Goal: Task Accomplishment & Management: Manage account settings

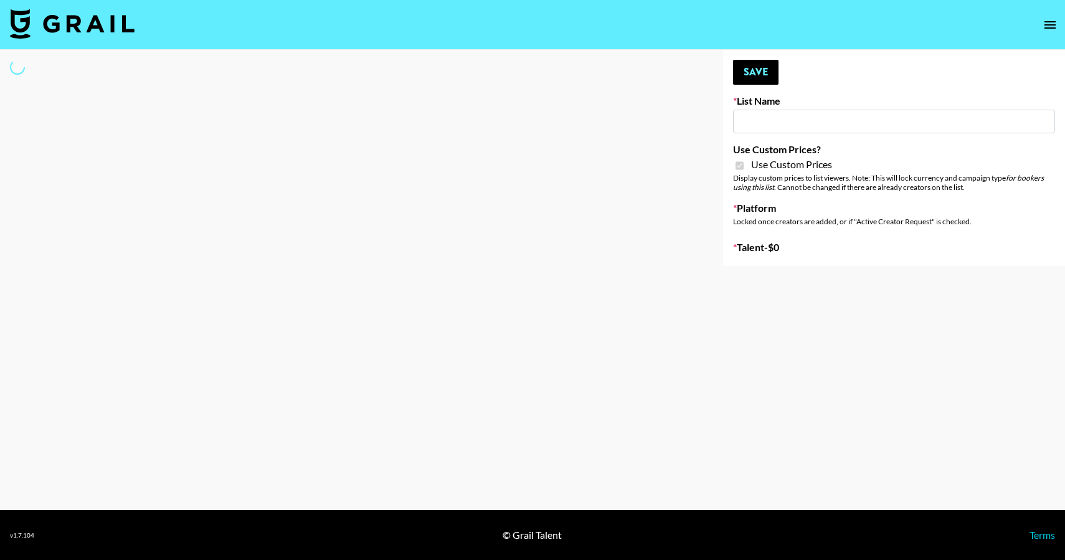
select select "Brand"
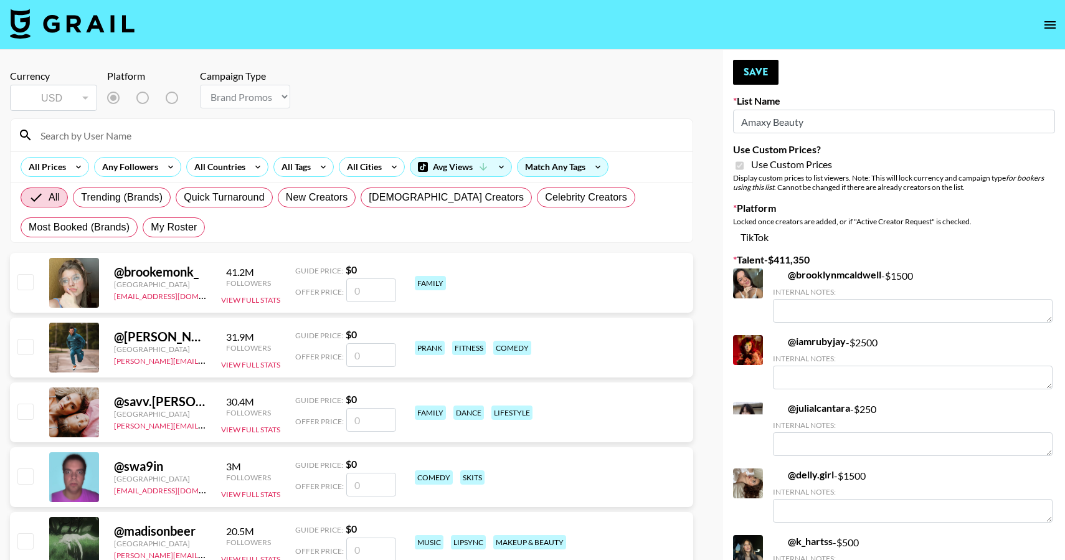
type input "Amaxy Beauty"
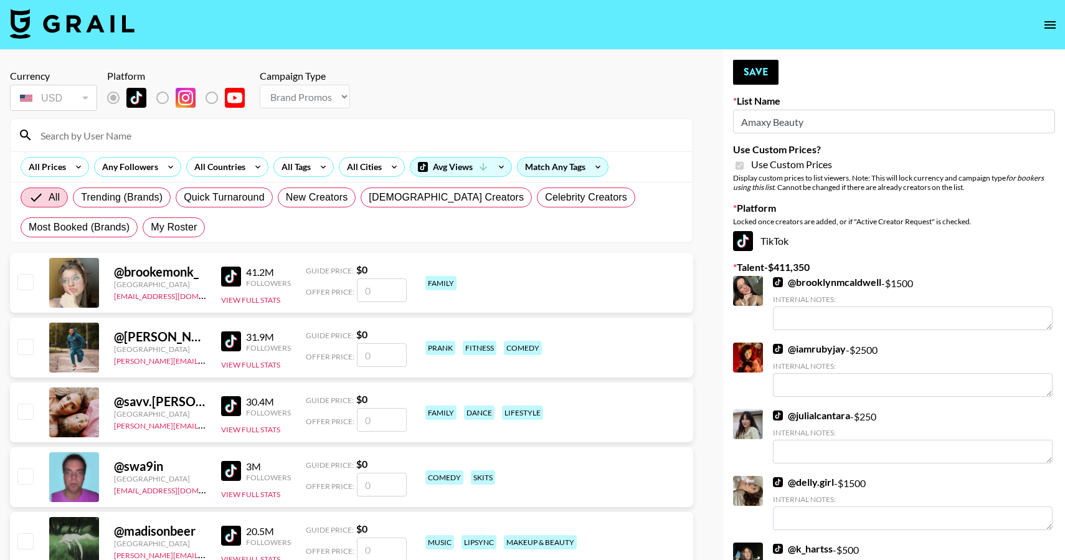
checkbox input "true"
click at [180, 232] on span "My Roster" at bounding box center [174, 227] width 46 height 15
click at [151, 227] on input "My Roster" at bounding box center [151, 227] width 0 height 0
radio input "true"
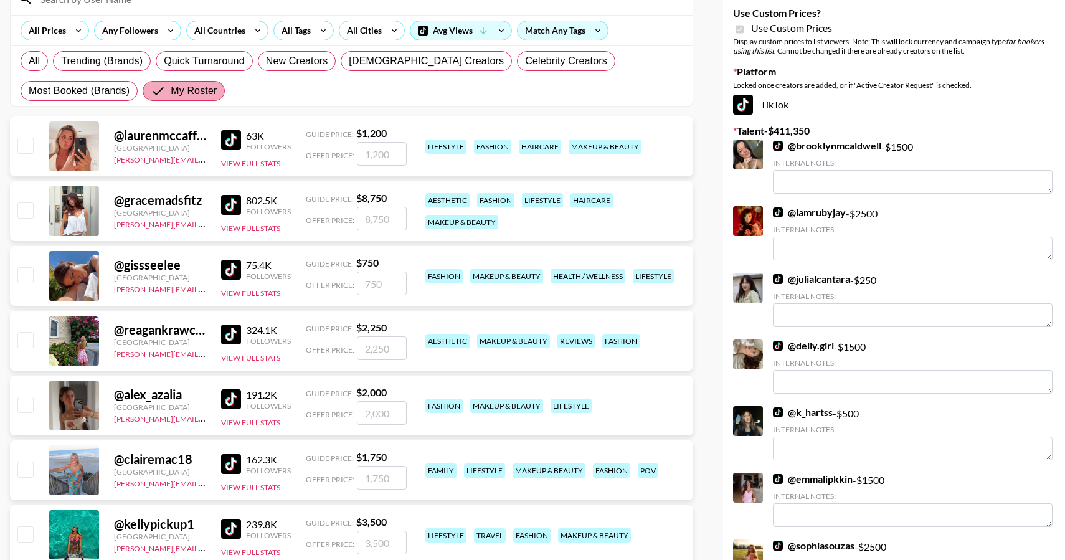
scroll to position [148, 0]
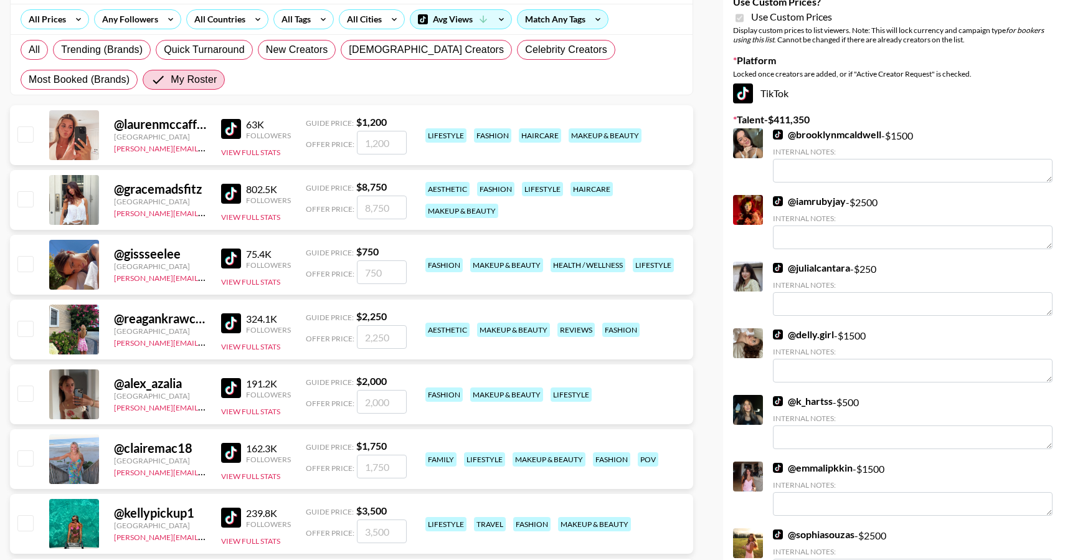
click at [29, 133] on input "checkbox" at bounding box center [24, 133] width 15 height 15
checkbox input "true"
type input "1200"
click at [27, 329] on input "checkbox" at bounding box center [24, 328] width 15 height 15
checkbox input "true"
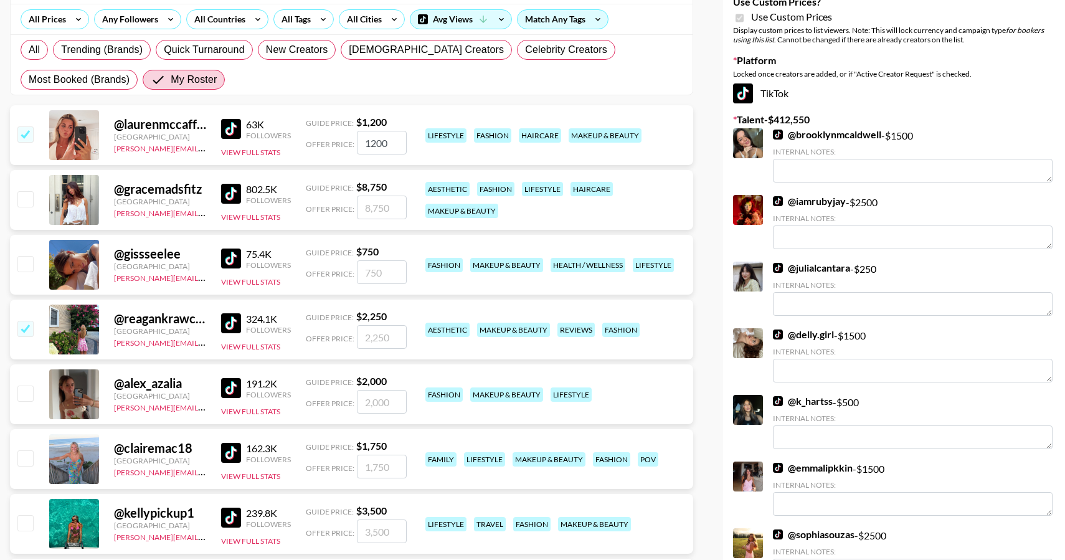
type input "2250"
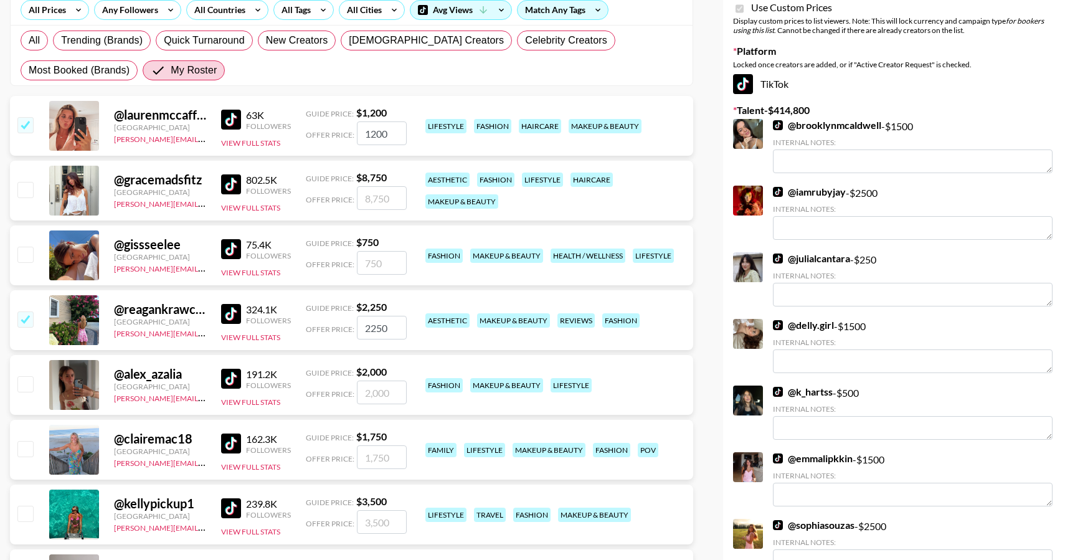
scroll to position [159, 0]
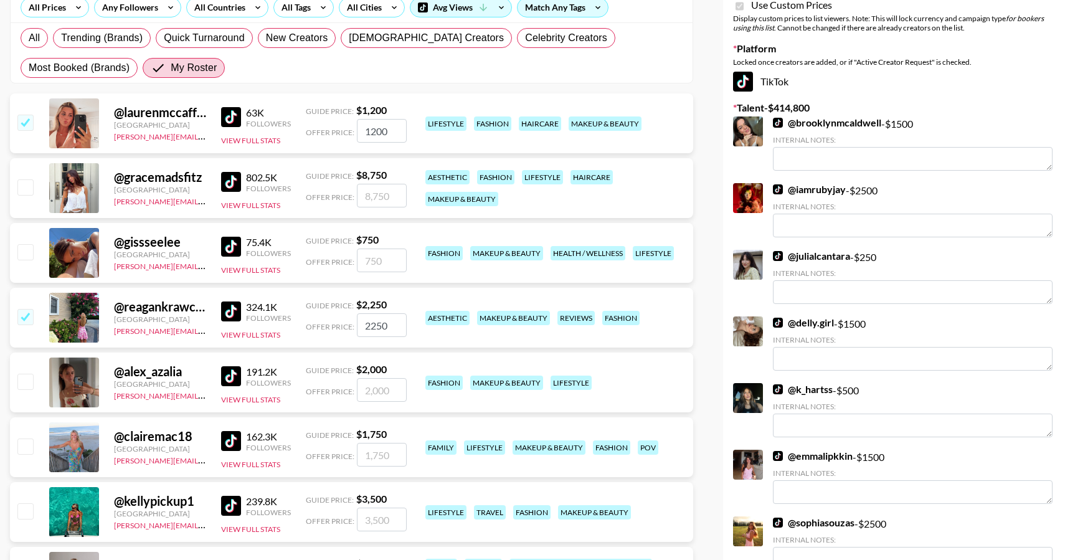
click at [26, 384] on input "checkbox" at bounding box center [24, 381] width 15 height 15
checkbox input "true"
type input "2000"
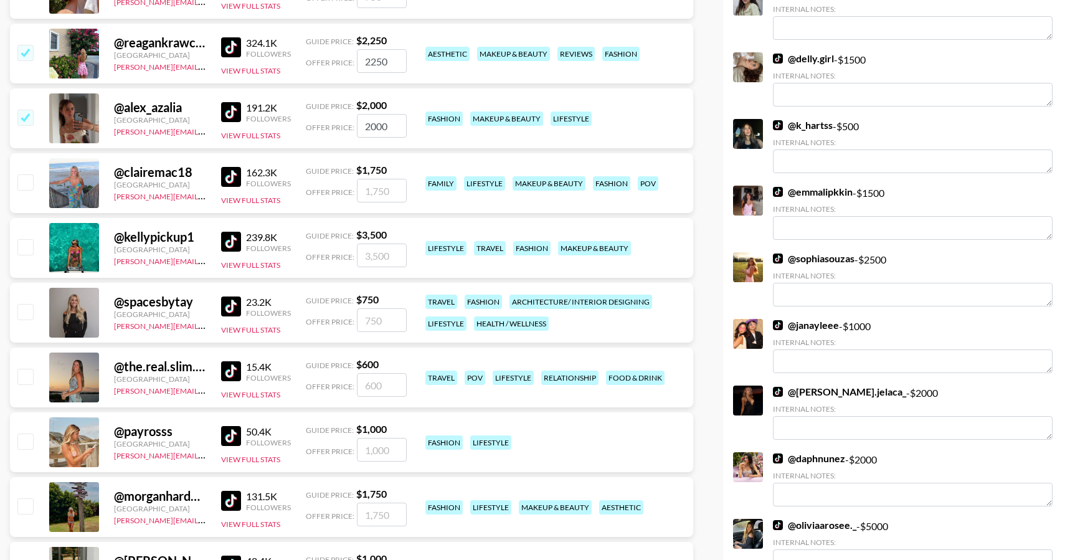
scroll to position [0, 0]
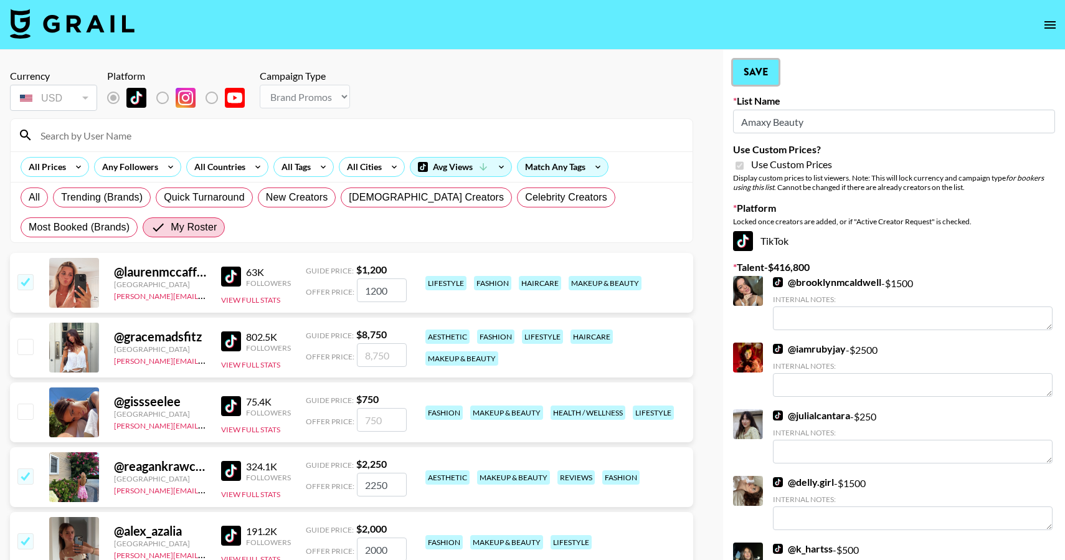
click at [766, 78] on button "Save" at bounding box center [755, 72] width 45 height 25
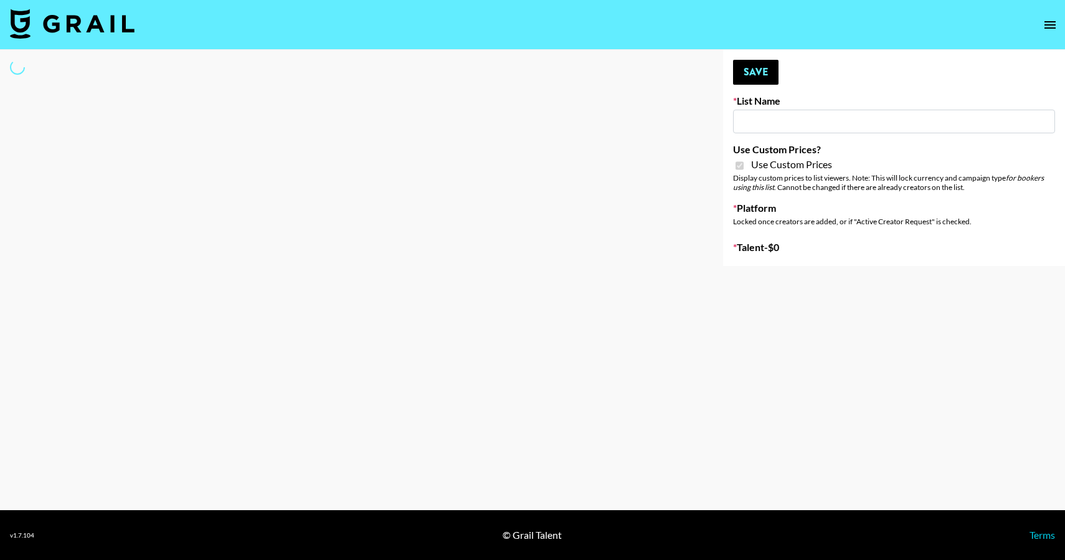
type input "Sleep & Glow"
checkbox input "true"
select select "Brand"
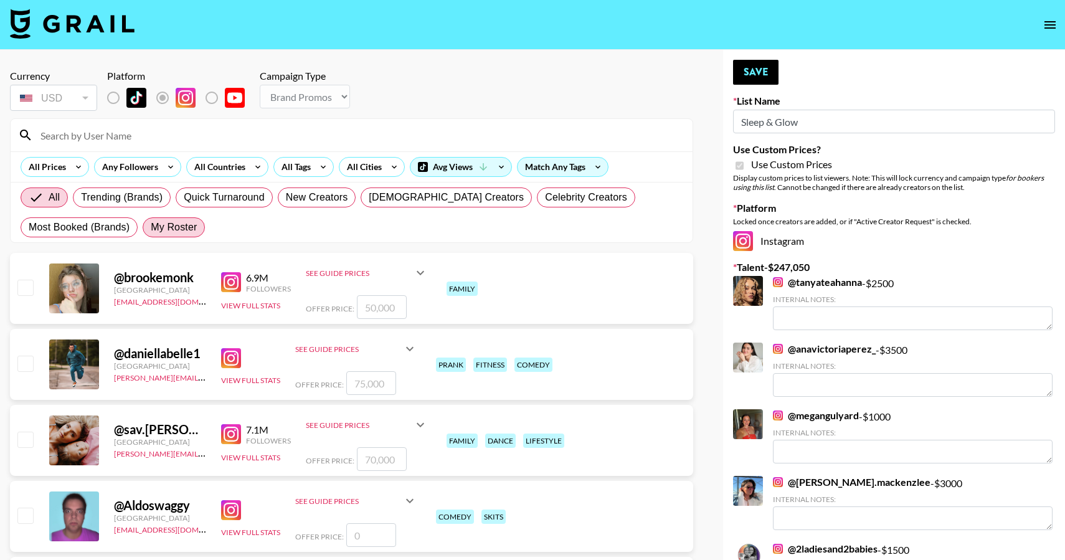
click at [174, 232] on span "My Roster" at bounding box center [174, 227] width 46 height 15
click at [151, 227] on input "My Roster" at bounding box center [151, 227] width 0 height 0
radio input "true"
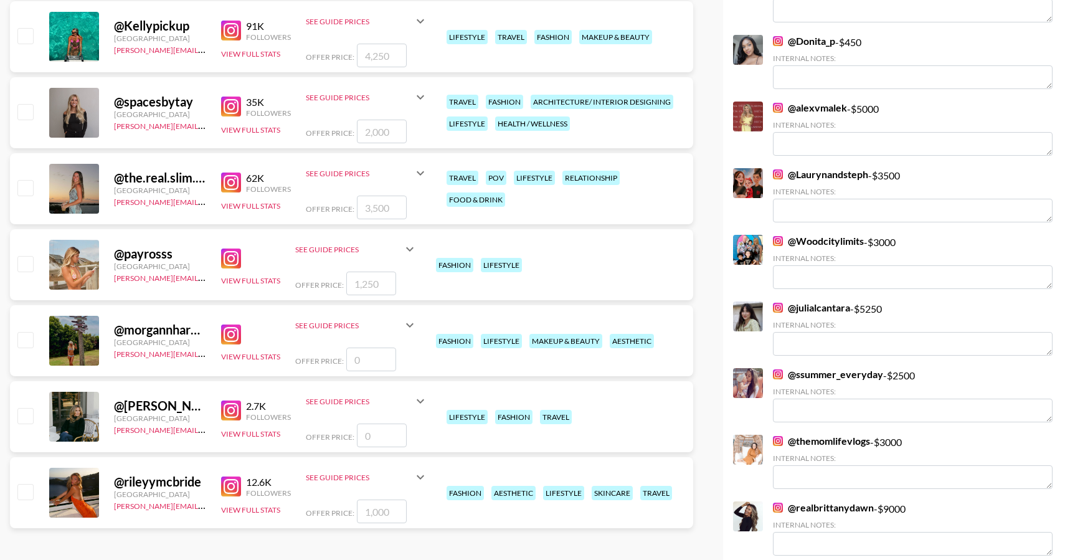
scroll to position [778, 0]
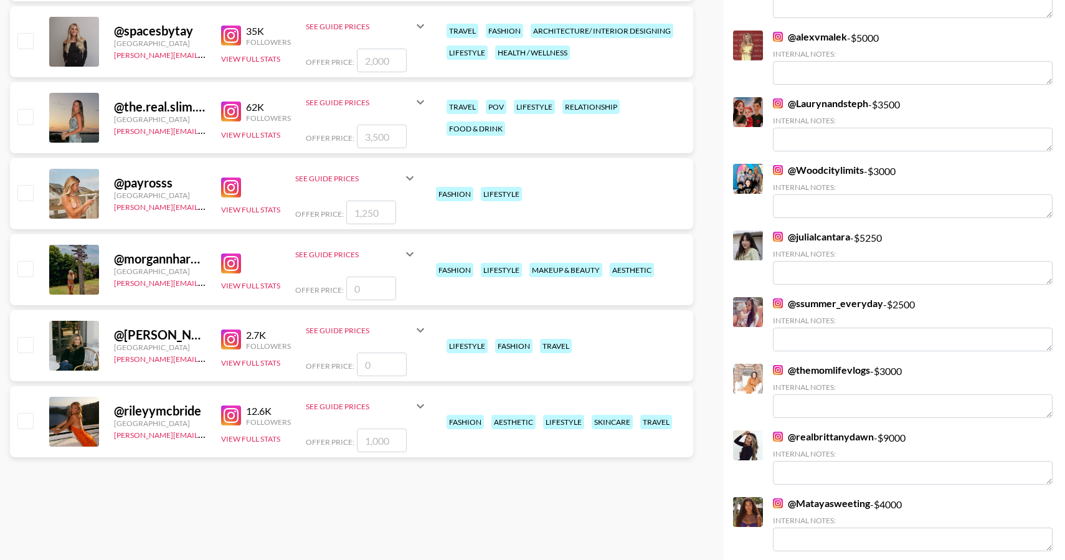
click at [18, 342] on input "checkbox" at bounding box center [24, 344] width 15 height 15
click at [26, 349] on input "checkbox" at bounding box center [24, 344] width 15 height 15
checkbox input "false"
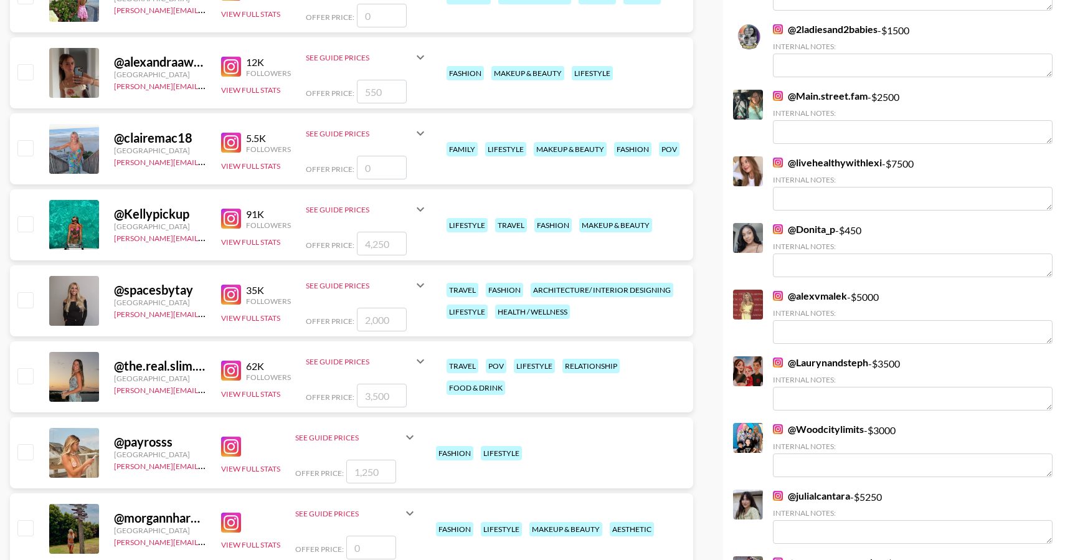
scroll to position [0, 0]
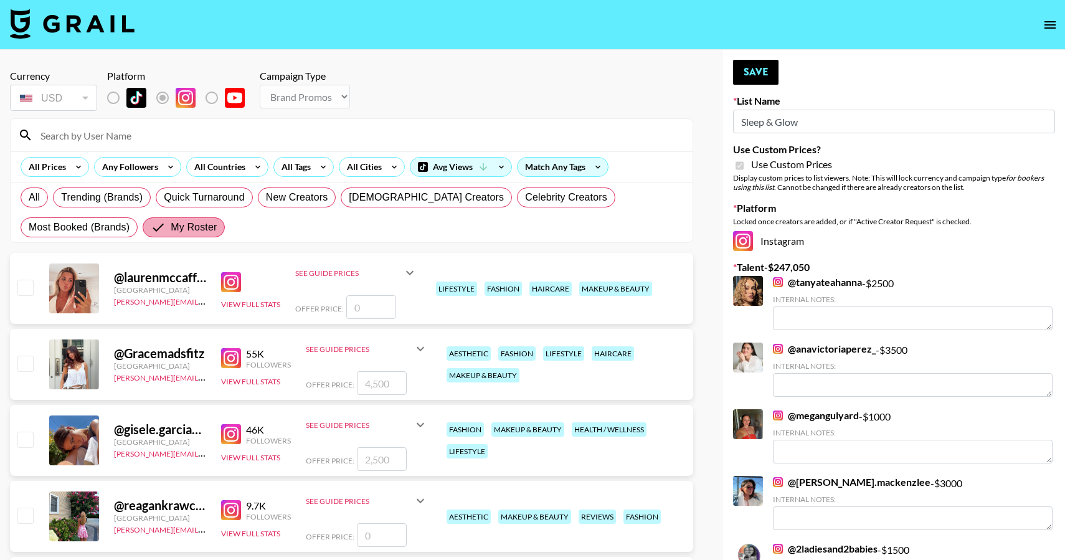
click at [171, 226] on span "My Roster" at bounding box center [194, 227] width 46 height 15
click at [151, 226] on input "My Roster" at bounding box center [161, 227] width 20 height 15
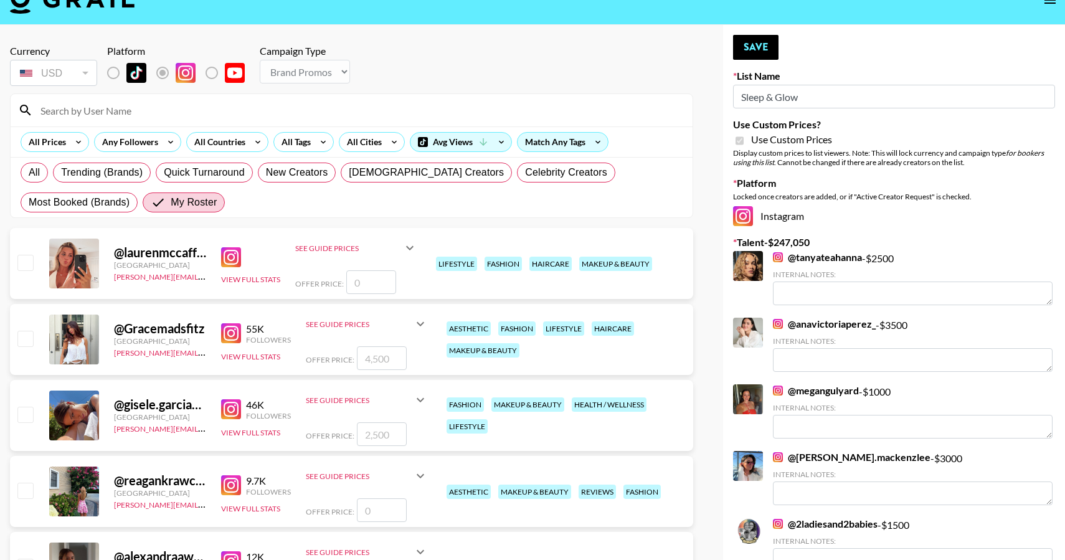
scroll to position [26, 0]
click at [28, 338] on input "checkbox" at bounding box center [24, 337] width 15 height 15
checkbox input "true"
type input "4500"
click at [28, 338] on input "checkbox" at bounding box center [24, 337] width 15 height 15
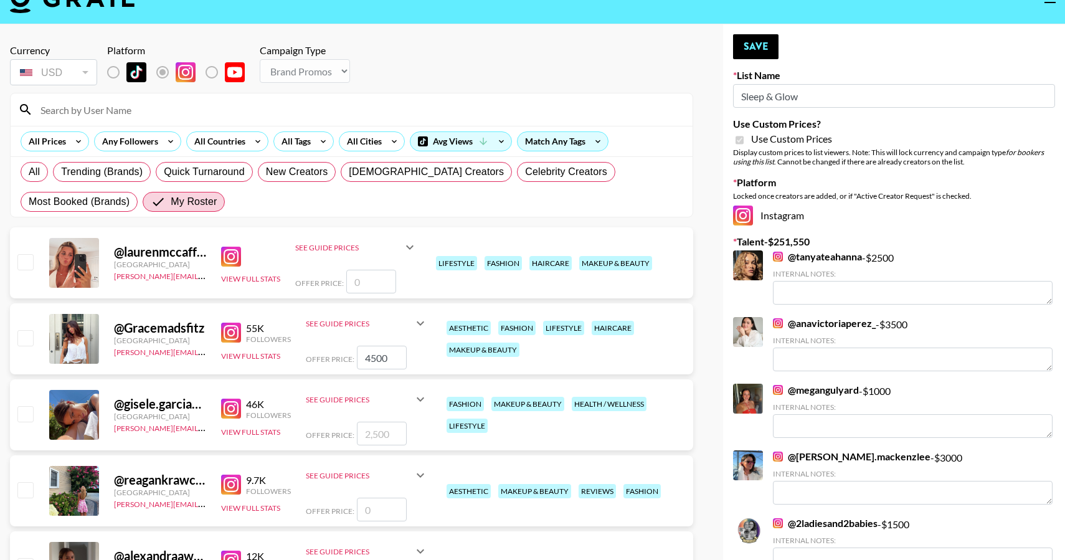
checkbox input "false"
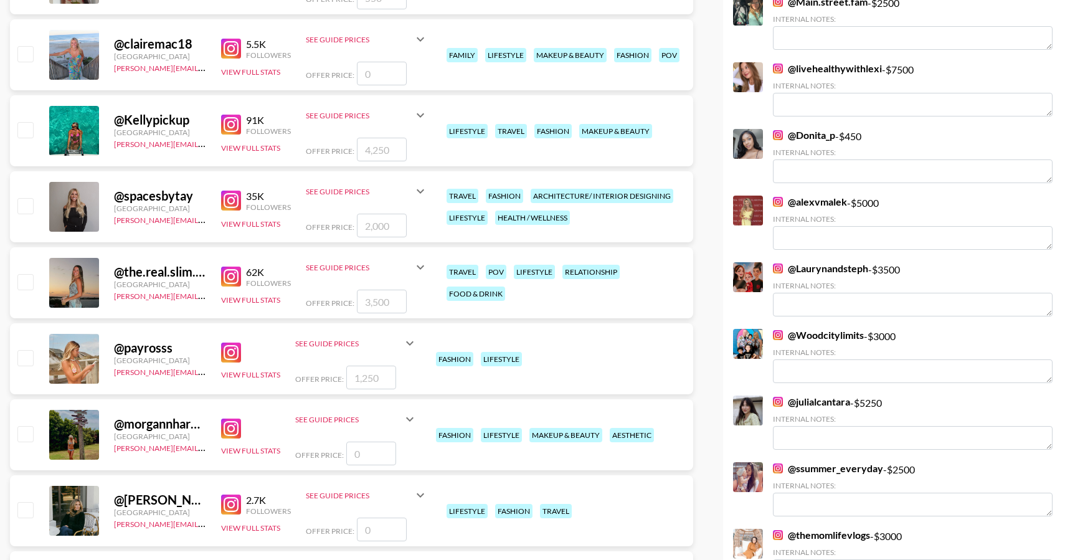
scroll to position [735, 0]
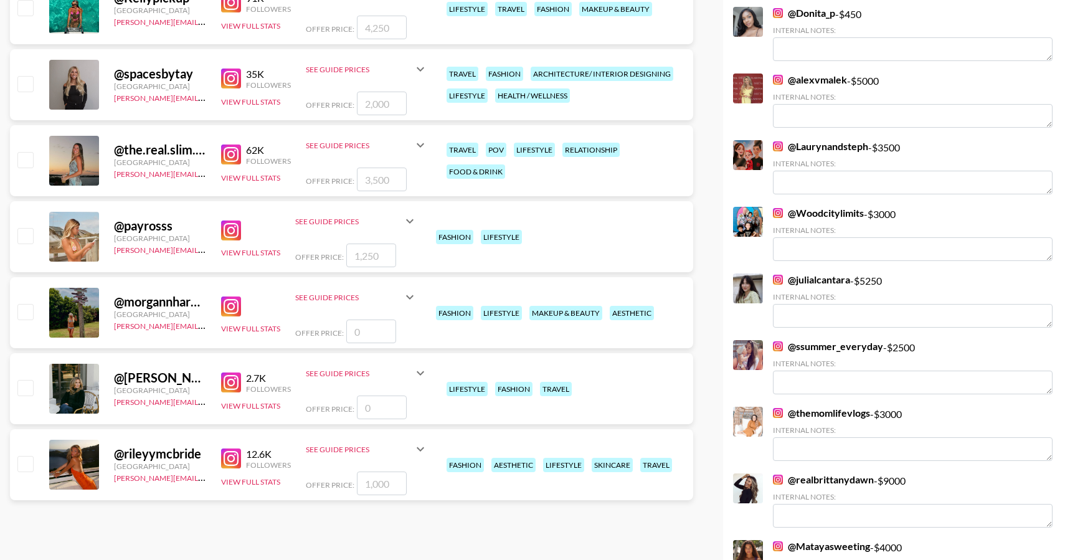
click at [27, 387] on input "checkbox" at bounding box center [24, 387] width 15 height 15
checkbox input "false"
